Goal: Task Accomplishment & Management: Complete application form

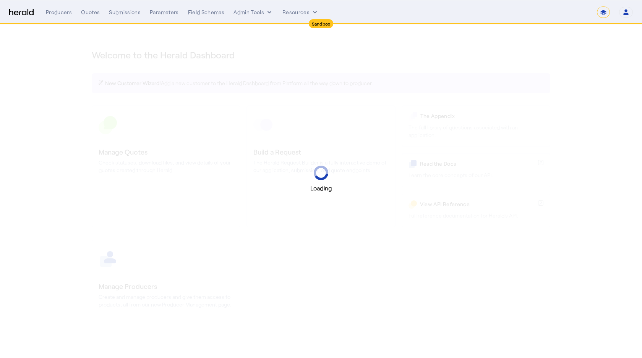
select select "*******"
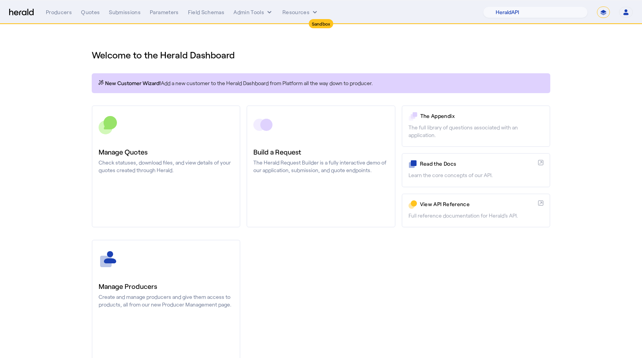
click at [547, 22] on nav "Sandbox Menu Producers Quotes Submissions Parameters Field Schemas Admin Tools …" at bounding box center [321, 12] width 642 height 24
click at [538, 11] on select "1Fort Acrisure Acturis Affinity Advisors Affinity Risk Agentero AmWins Anzen Ao…" at bounding box center [535, 11] width 105 height 11
click at [501, 6] on select "1Fort Acrisure Acturis Affinity Advisors Affinity Risk Agentero AmWins Anzen Ao…" at bounding box center [535, 11] width 105 height 11
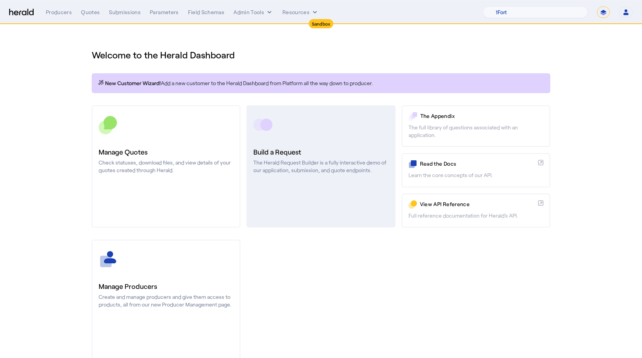
click at [275, 220] on link "Build a Request The Herald Request Builder is a fully interactive demo of our a…" at bounding box center [320, 166] width 149 height 122
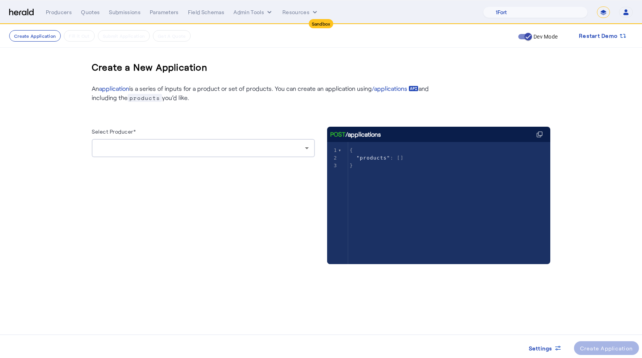
click at [163, 155] on div at bounding box center [203, 148] width 211 height 18
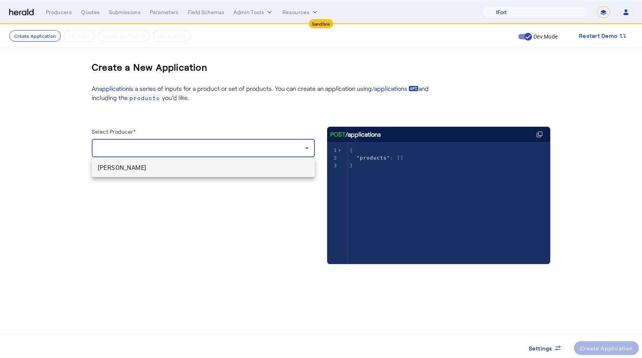
click at [164, 172] on span "[PERSON_NAME]" at bounding box center [203, 167] width 211 height 9
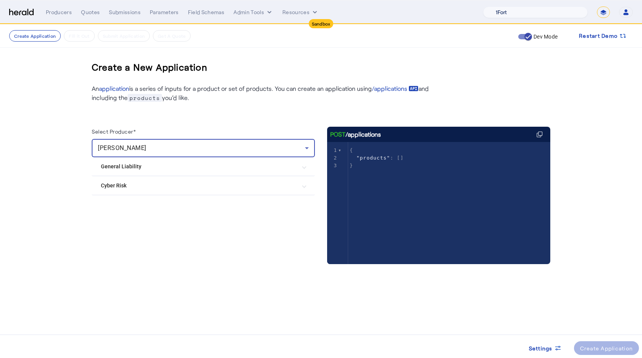
click at [513, 15] on select "1Fort Acrisure Acturis Affinity Advisors Affinity Risk Agentero AmWins Anzen Ao…" at bounding box center [535, 11] width 105 height 11
select select "pfm_2v8p_herald_api"
click at [501, 6] on select "1Fort Acrisure Acturis Affinity Advisors Affinity Risk Agentero AmWins Anzen Ao…" at bounding box center [535, 11] width 105 height 11
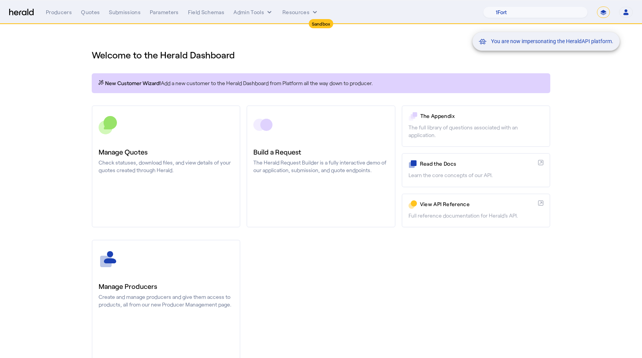
click at [324, 139] on div "You are now impersonating the HeraldAPI platform." at bounding box center [321, 179] width 642 height 358
click at [343, 134] on div "You are now impersonating the HeraldAPI platform." at bounding box center [321, 179] width 642 height 358
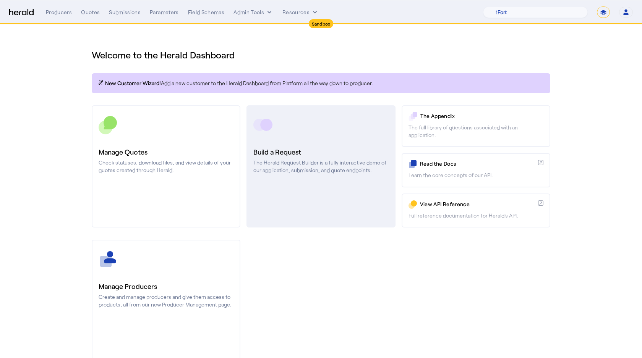
click at [337, 113] on link "Build a Request The Herald Request Builder is a fully interactive demo of our a…" at bounding box center [320, 166] width 149 height 122
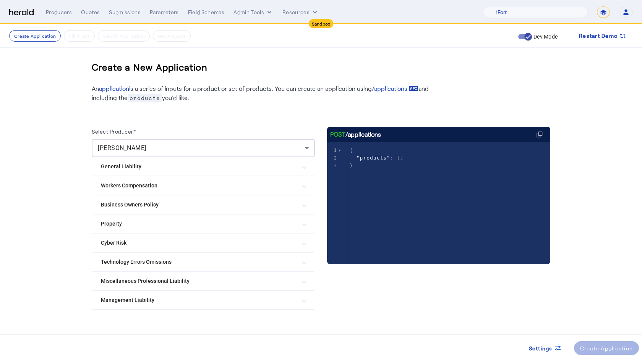
click at [137, 297] on Liability "Management Liability" at bounding box center [199, 300] width 196 height 8
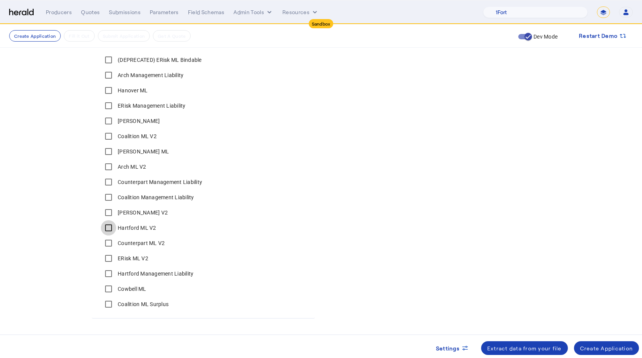
scroll to position [263, 0]
click at [606, 350] on div "Create Application" at bounding box center [606, 348] width 53 height 8
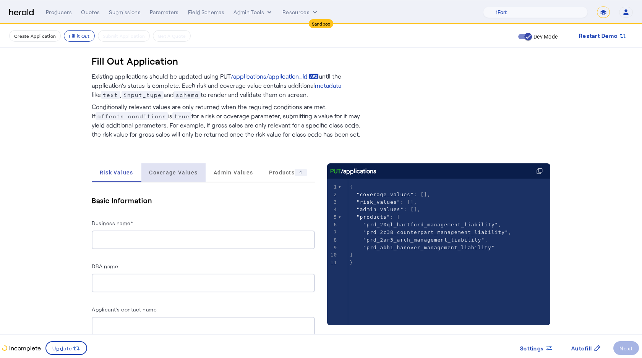
click at [174, 173] on span "Coverage Values" at bounding box center [173, 172] width 48 height 5
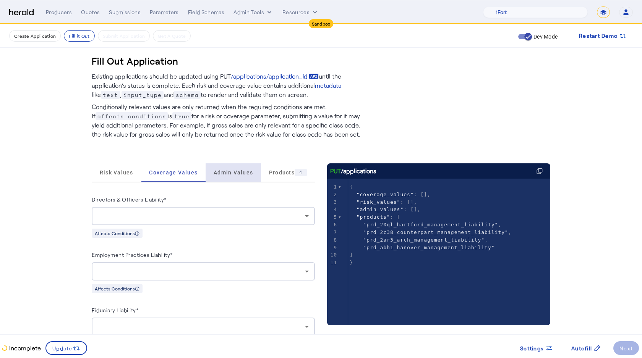
click at [230, 174] on span "Admin Values" at bounding box center [232, 172] width 39 height 5
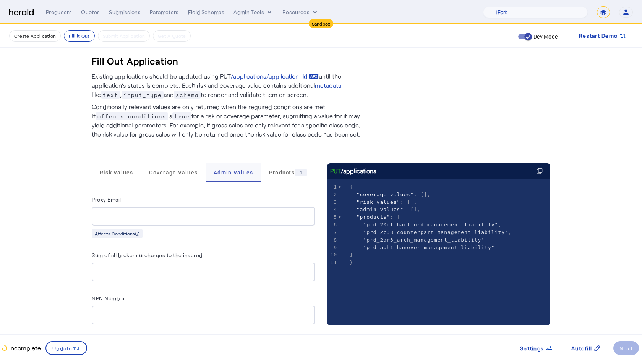
scroll to position [82, 0]
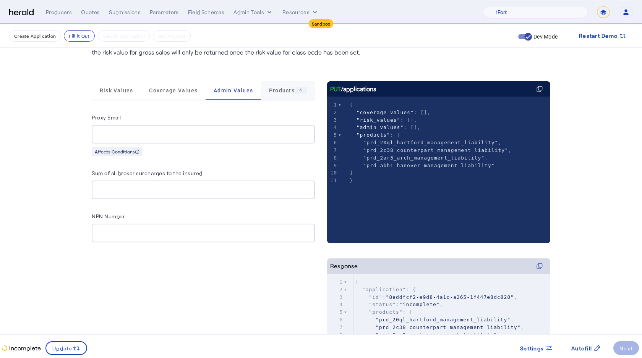
click at [274, 91] on span "Products 4" at bounding box center [288, 91] width 38 height 8
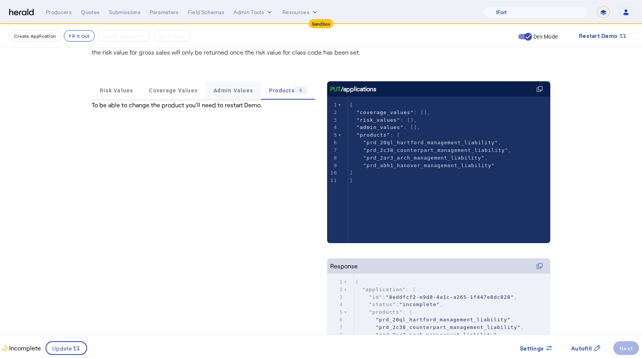
click at [230, 95] on span "Admin Values" at bounding box center [232, 90] width 39 height 18
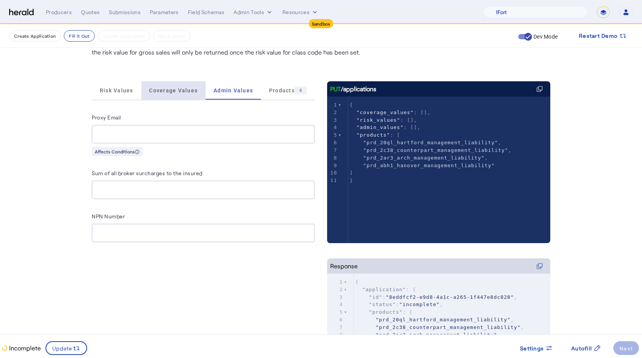
click at [173, 92] on span "Coverage Values" at bounding box center [173, 90] width 48 height 5
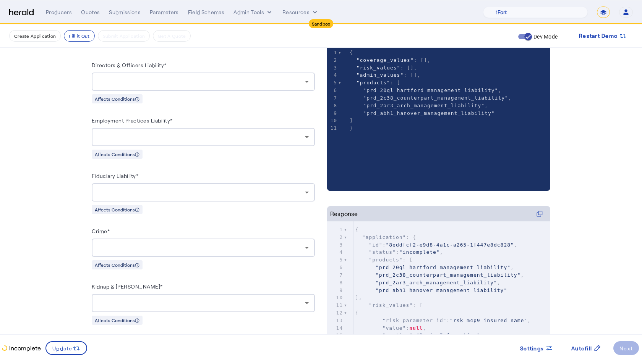
scroll to position [133, 0]
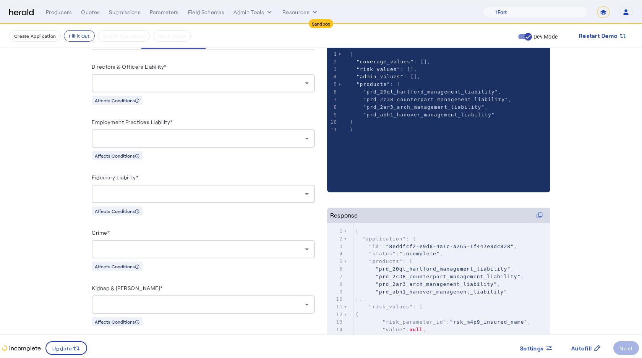
click at [146, 79] on div at bounding box center [201, 83] width 207 height 9
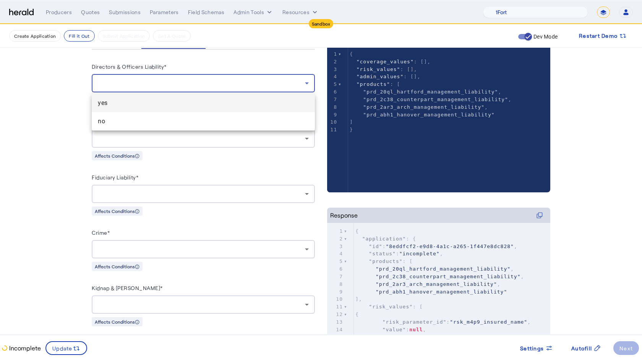
click at [70, 101] on div at bounding box center [321, 179] width 642 height 358
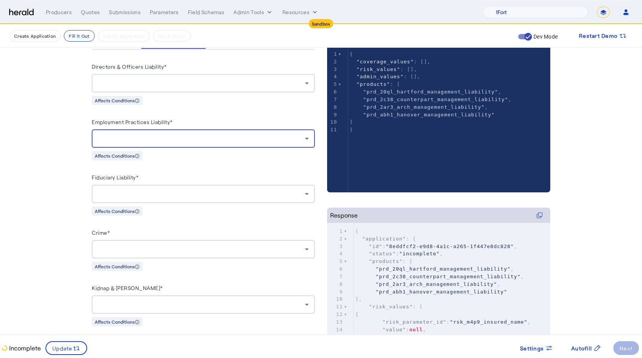
click at [158, 142] on div at bounding box center [201, 138] width 207 height 9
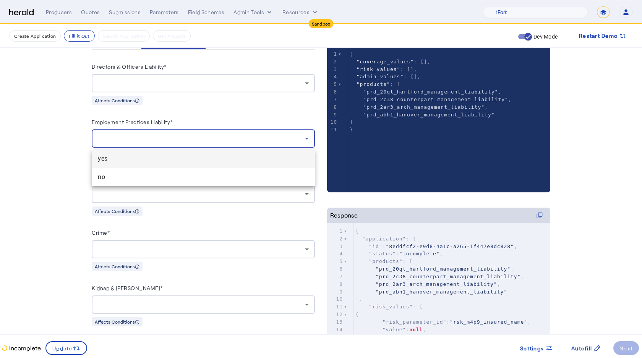
click at [68, 187] on div at bounding box center [321, 179] width 642 height 358
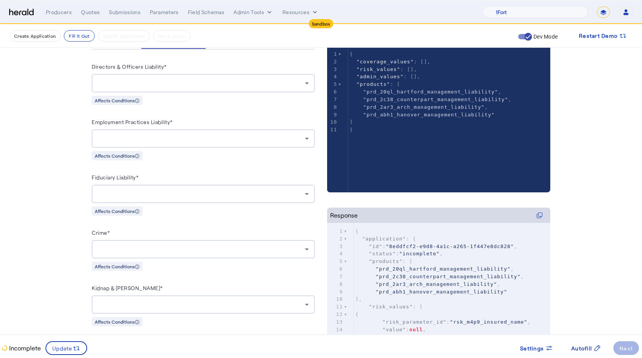
click at [110, 187] on div at bounding box center [203, 194] width 211 height 18
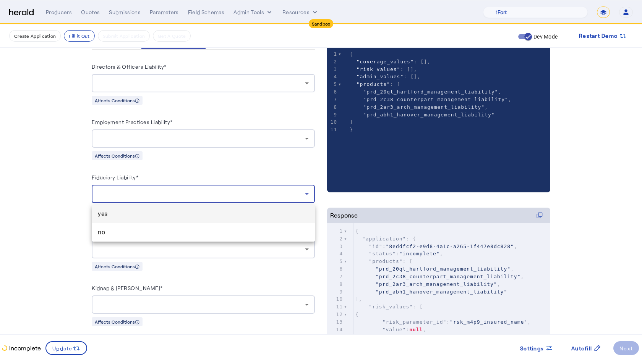
click at [45, 220] on div at bounding box center [321, 179] width 642 height 358
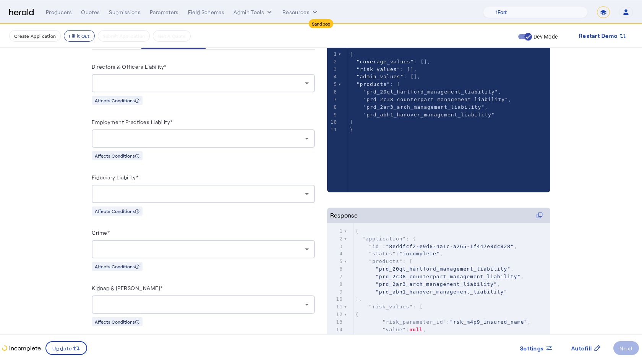
click at [99, 247] on div at bounding box center [201, 249] width 207 height 9
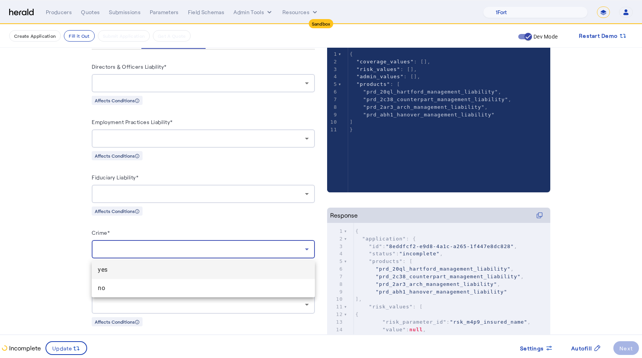
click at [69, 238] on div at bounding box center [321, 179] width 642 height 358
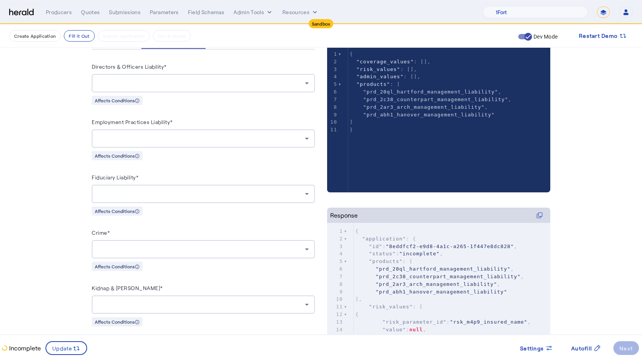
click at [105, 300] on div at bounding box center [203, 305] width 211 height 18
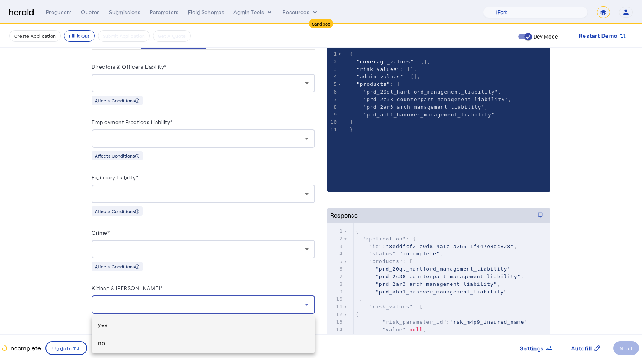
click at [111, 335] on mat-option "no" at bounding box center [203, 344] width 223 height 18
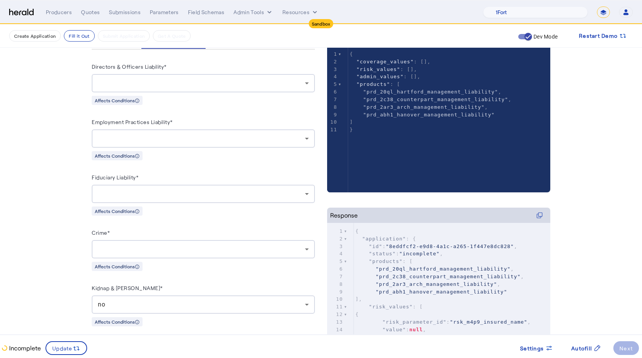
click at [96, 236] on label "Crime*" at bounding box center [101, 233] width 18 height 6
click at [106, 243] on div at bounding box center [203, 249] width 211 height 18
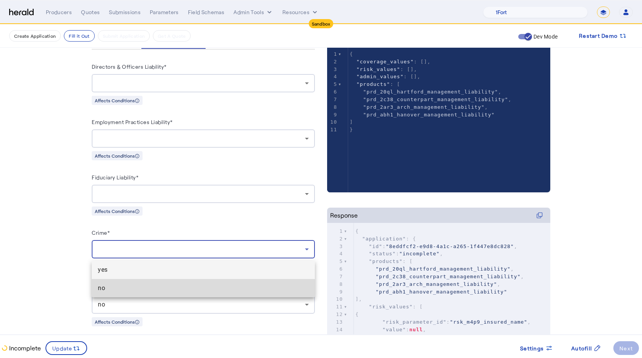
click at [105, 286] on span "no" at bounding box center [203, 288] width 211 height 9
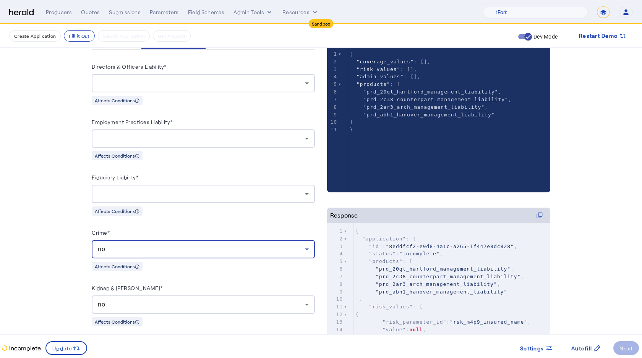
click at [128, 197] on div at bounding box center [201, 193] width 207 height 9
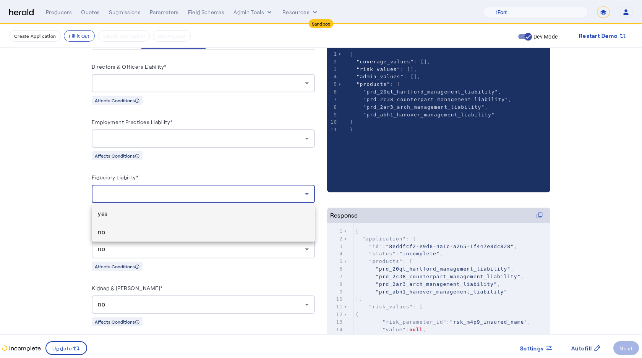
click at [107, 235] on span "no" at bounding box center [203, 232] width 211 height 9
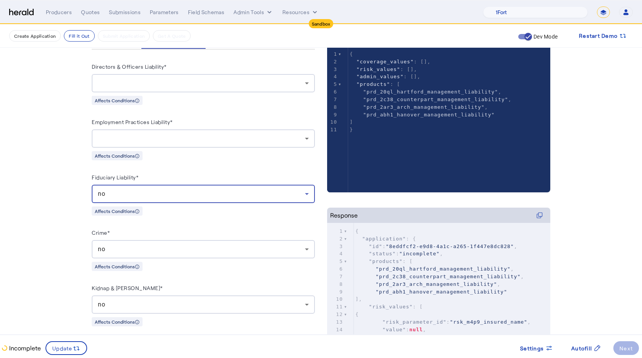
click at [109, 143] on div at bounding box center [203, 138] width 211 height 18
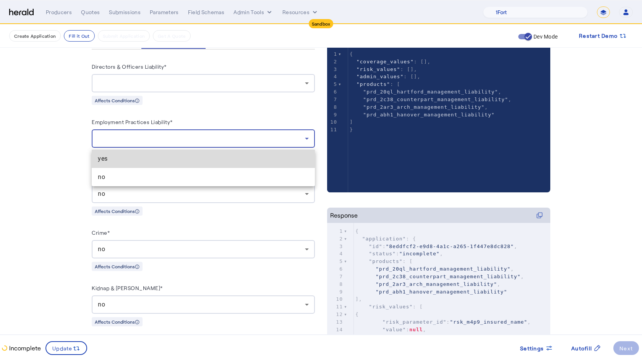
click at [105, 158] on span "yes" at bounding box center [203, 158] width 211 height 9
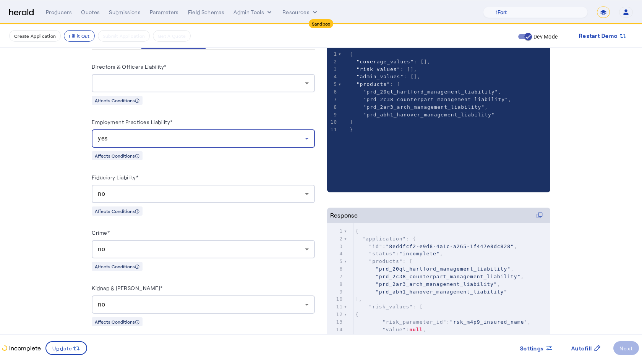
click at [134, 77] on div at bounding box center [203, 83] width 211 height 18
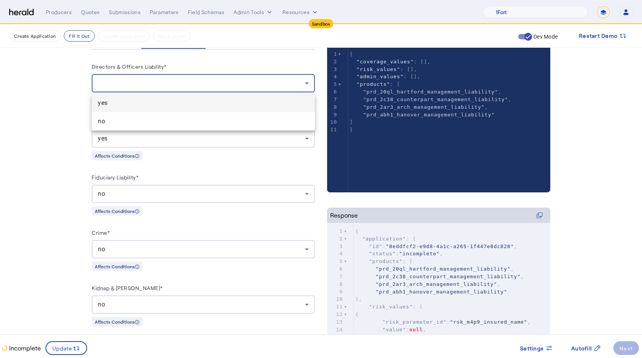
click at [121, 108] on mat-option "yes" at bounding box center [203, 103] width 223 height 18
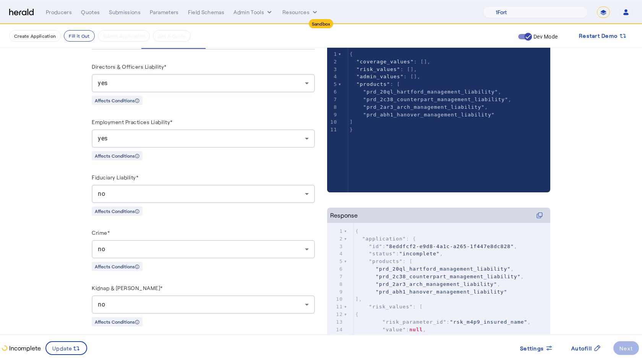
click at [59, 152] on fill-application-step "Create Application Fill it Out Submit Application Get A Quote Dev Mode Restart …" at bounding box center [321, 154] width 642 height 524
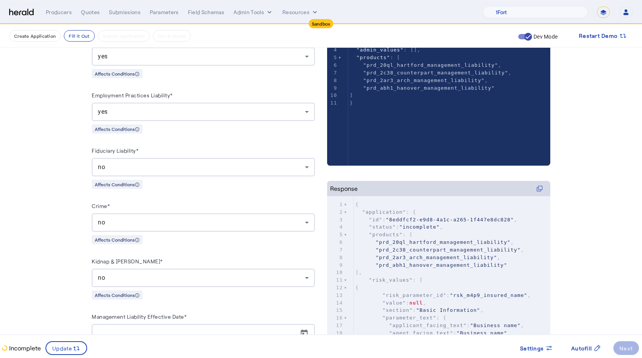
scroll to position [165, 0]
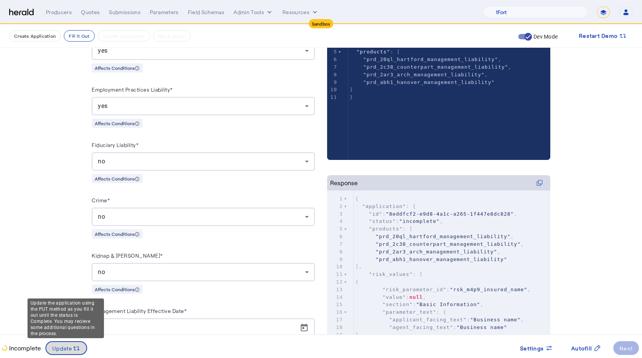
click at [69, 347] on span "Update" at bounding box center [62, 348] width 20 height 8
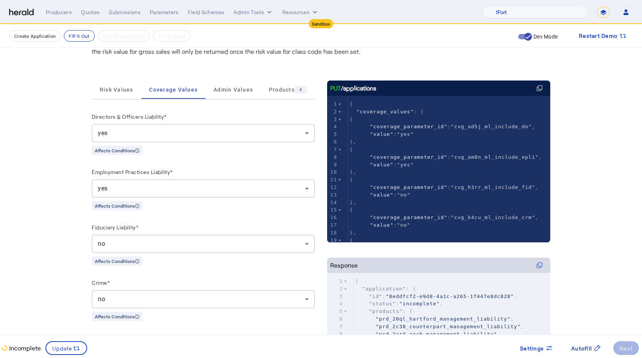
scroll to position [0, 0]
